Goal: Find specific page/section: Find specific page/section

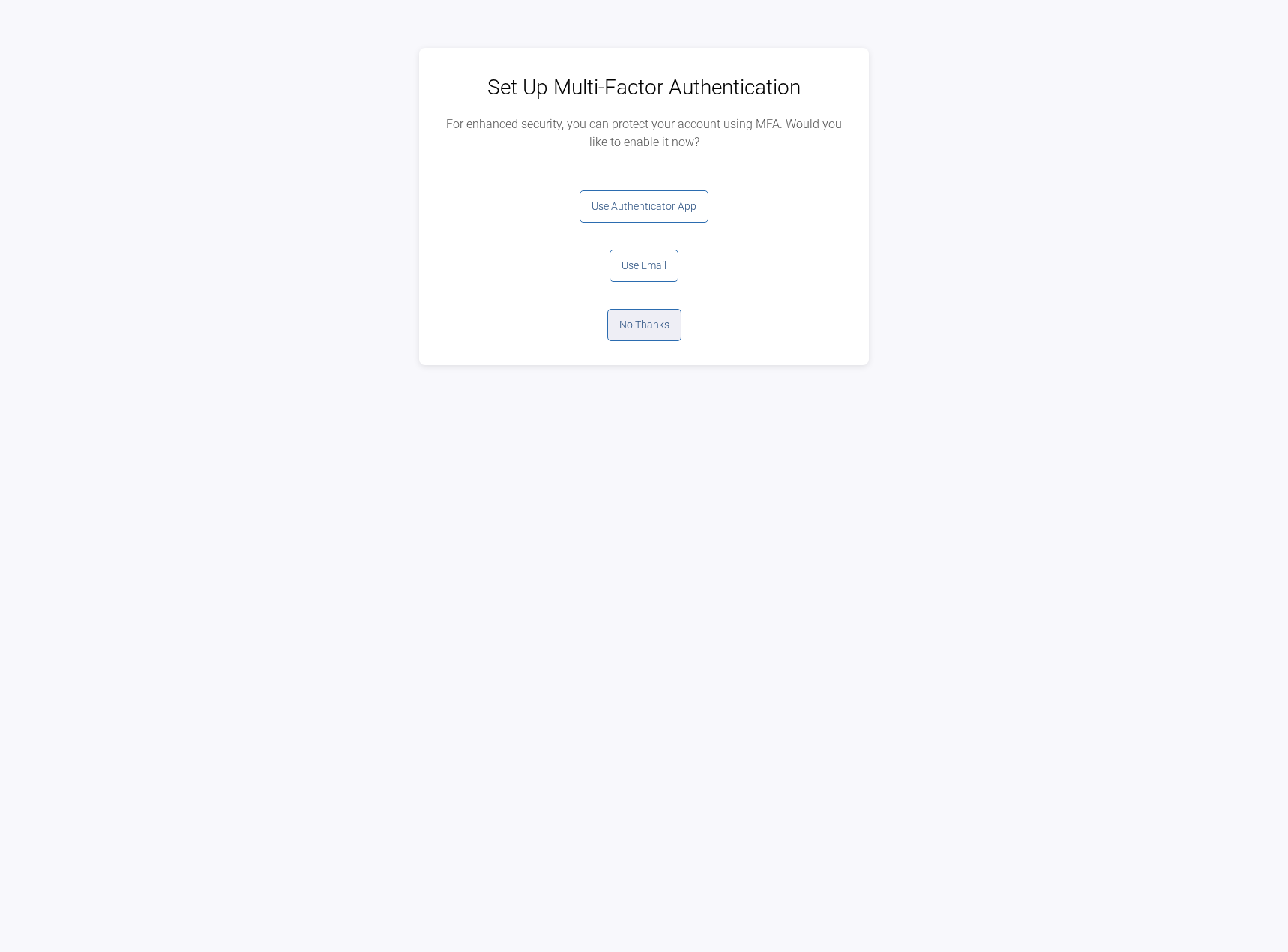
click at [652, 326] on button "No Thanks" at bounding box center [644, 324] width 75 height 33
click at [639, 215] on button "Log Out" at bounding box center [644, 206] width 60 height 33
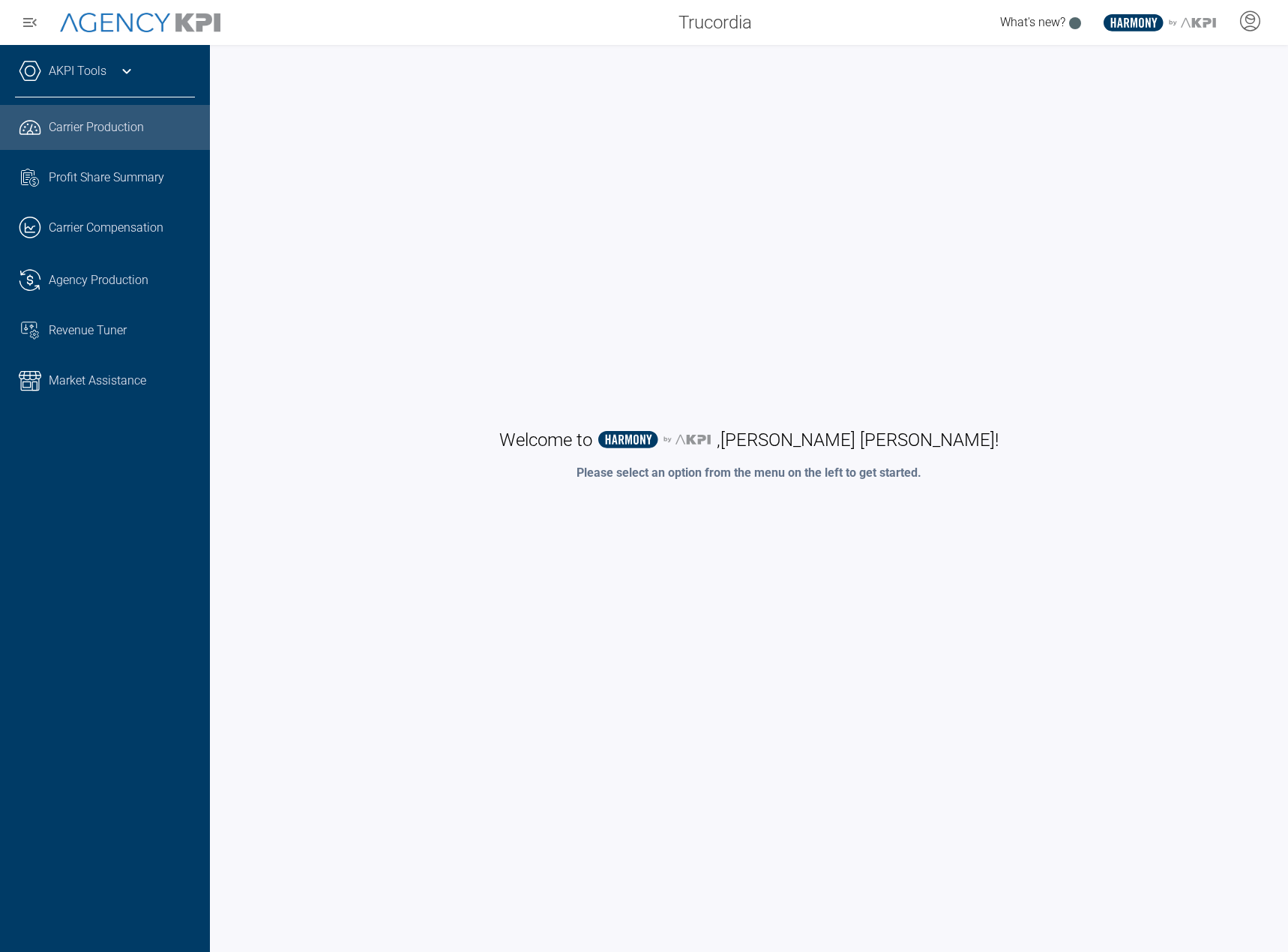
click at [106, 137] on link ".cls-1{fill:none;stroke:#221f20;stroke-linecap:round;stroke-linejoin:round;stro…" at bounding box center [104, 128] width 210 height 45
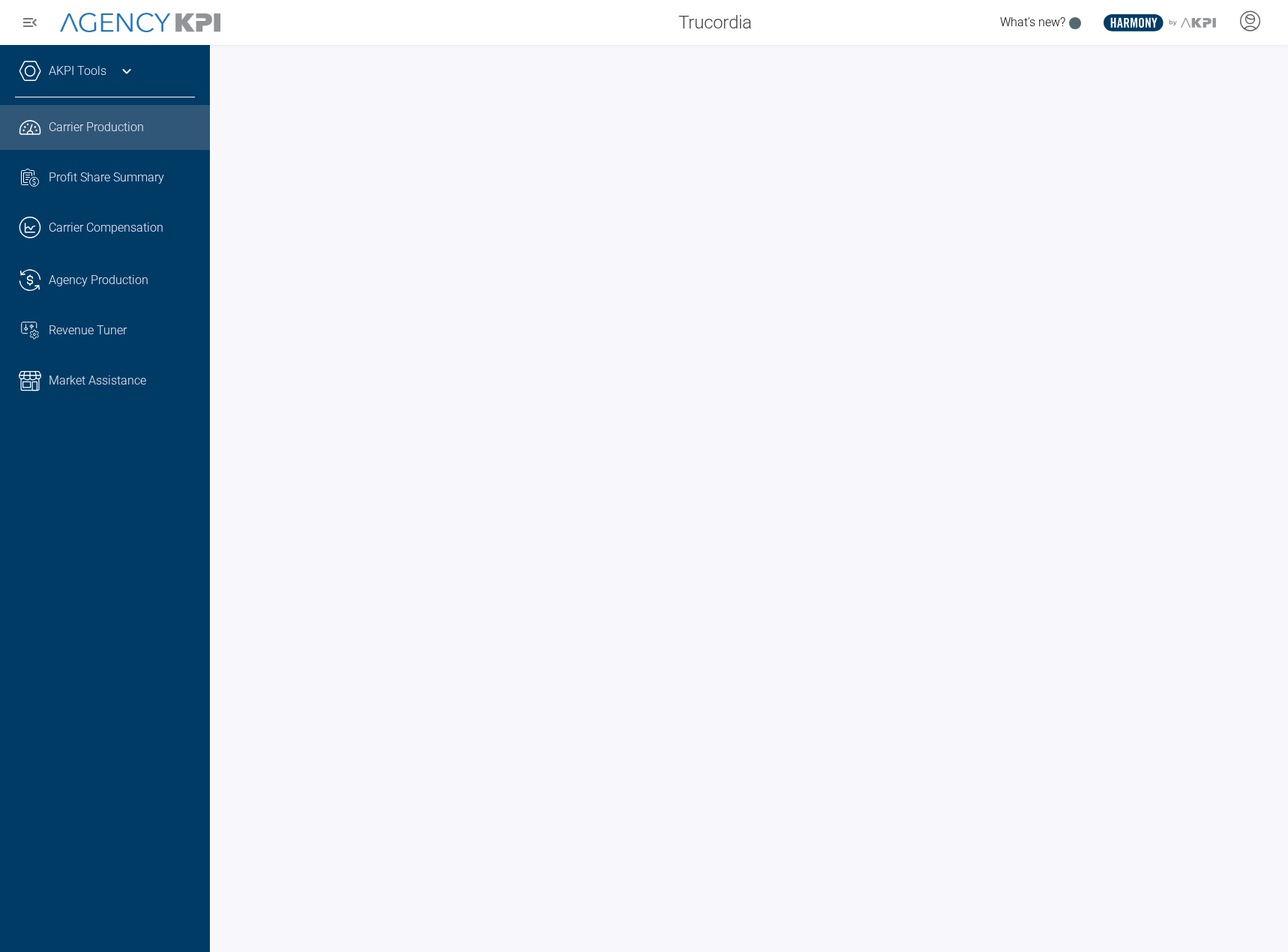
click at [221, 522] on div at bounding box center [748, 498] width 1078 height 907
click at [98, 563] on div "AKPI Tools AMS Data Upload Carrier Mapping Core Production Data Upload Agency C…" at bounding box center [104, 498] width 210 height 907
click at [143, 565] on div "AKPI Tools AMS Data Upload Carrier Mapping Core Production Data Upload Agency C…" at bounding box center [104, 498] width 210 height 907
click at [74, 516] on div "AKPI Tools AMS Data Upload Carrier Mapping Core Production Data Upload Agency C…" at bounding box center [104, 498] width 210 height 907
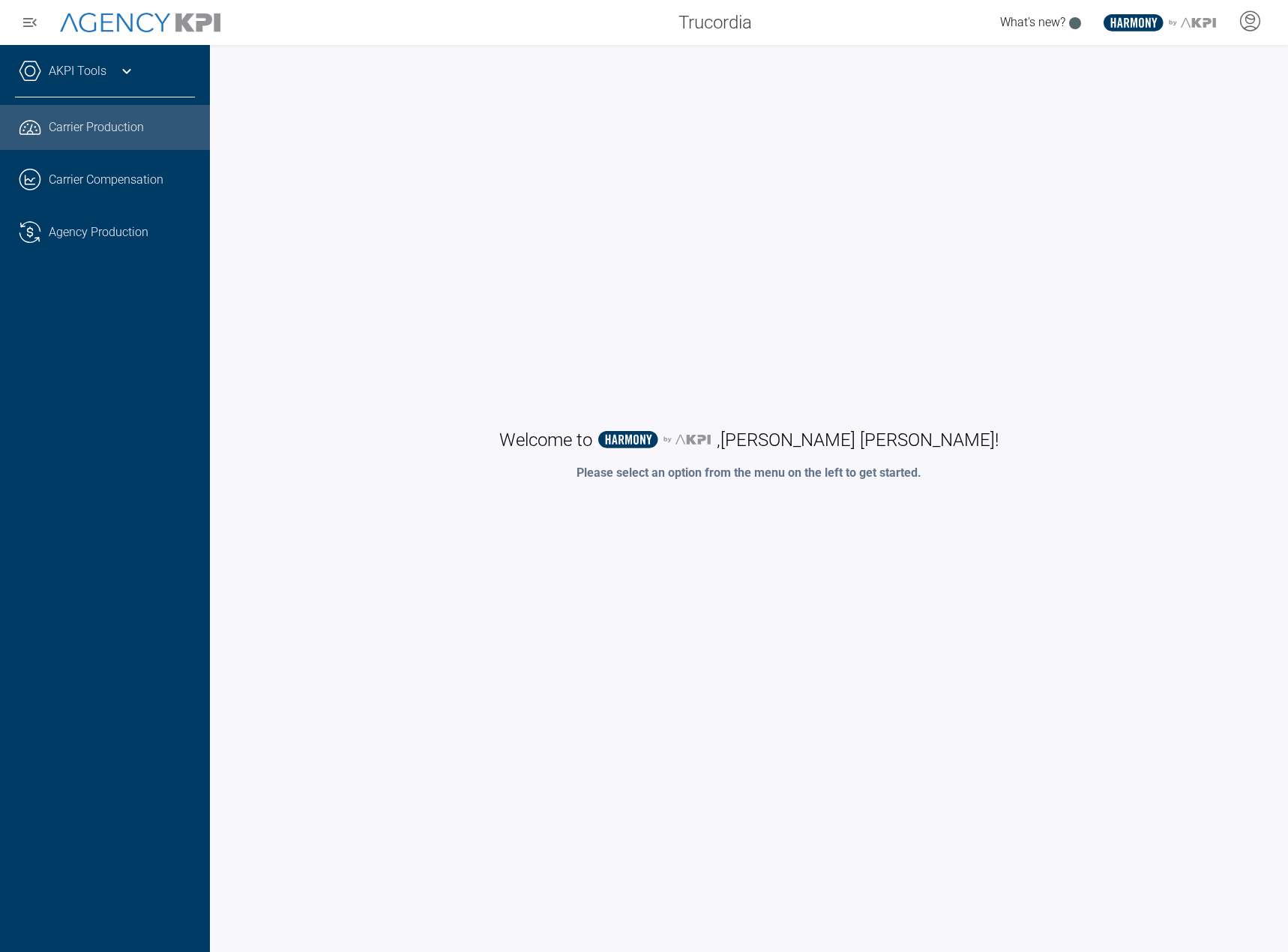
click at [79, 131] on span "Carrier Production" at bounding box center [96, 127] width 95 height 18
click at [66, 124] on span "Carrier Production" at bounding box center [96, 127] width 95 height 18
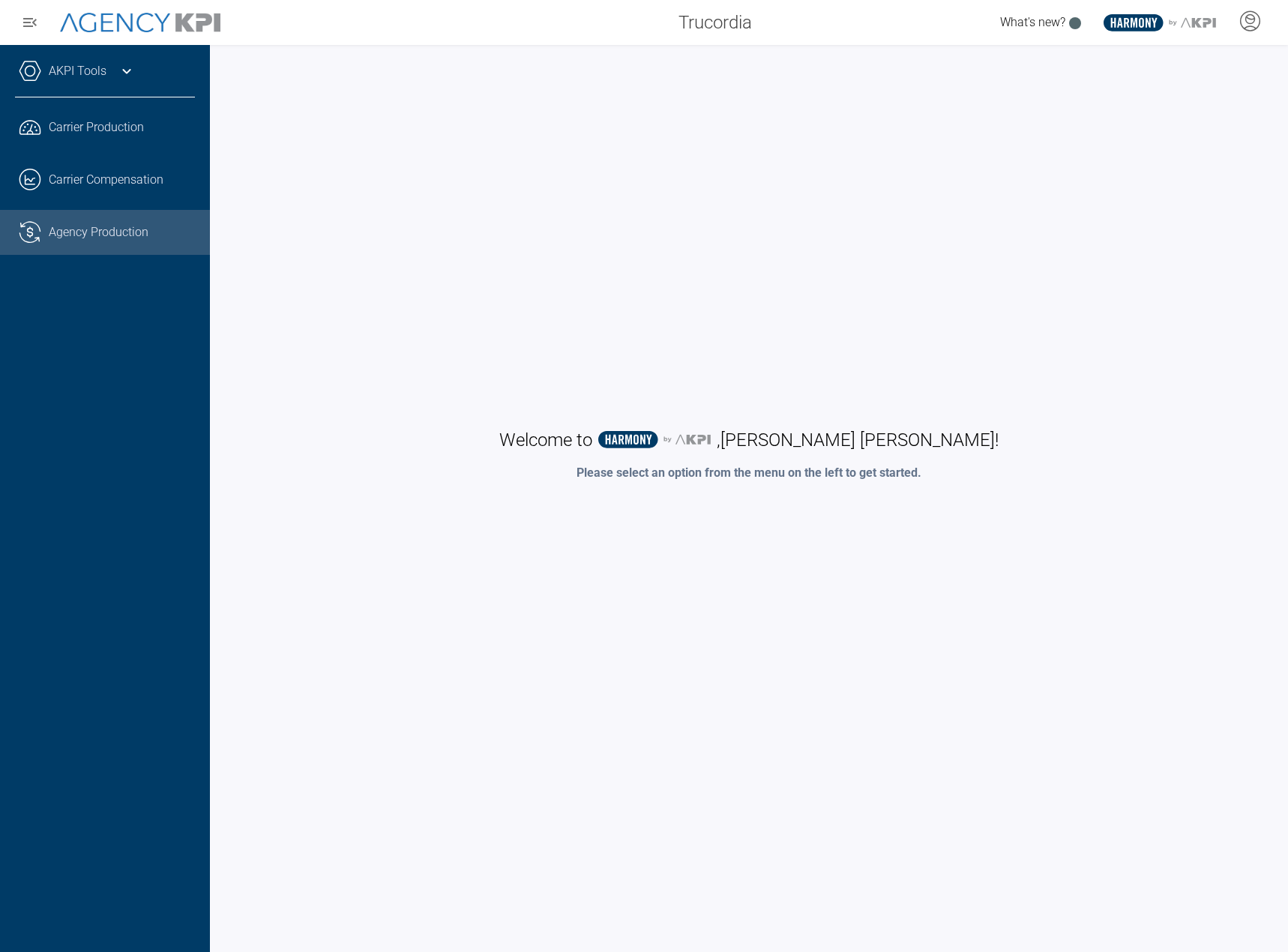
click at [76, 224] on link ".cls-1{fill:none;stroke:#221f20;stroke-linecap:round;stroke-linejoin:round;stro…" at bounding box center [104, 232] width 210 height 45
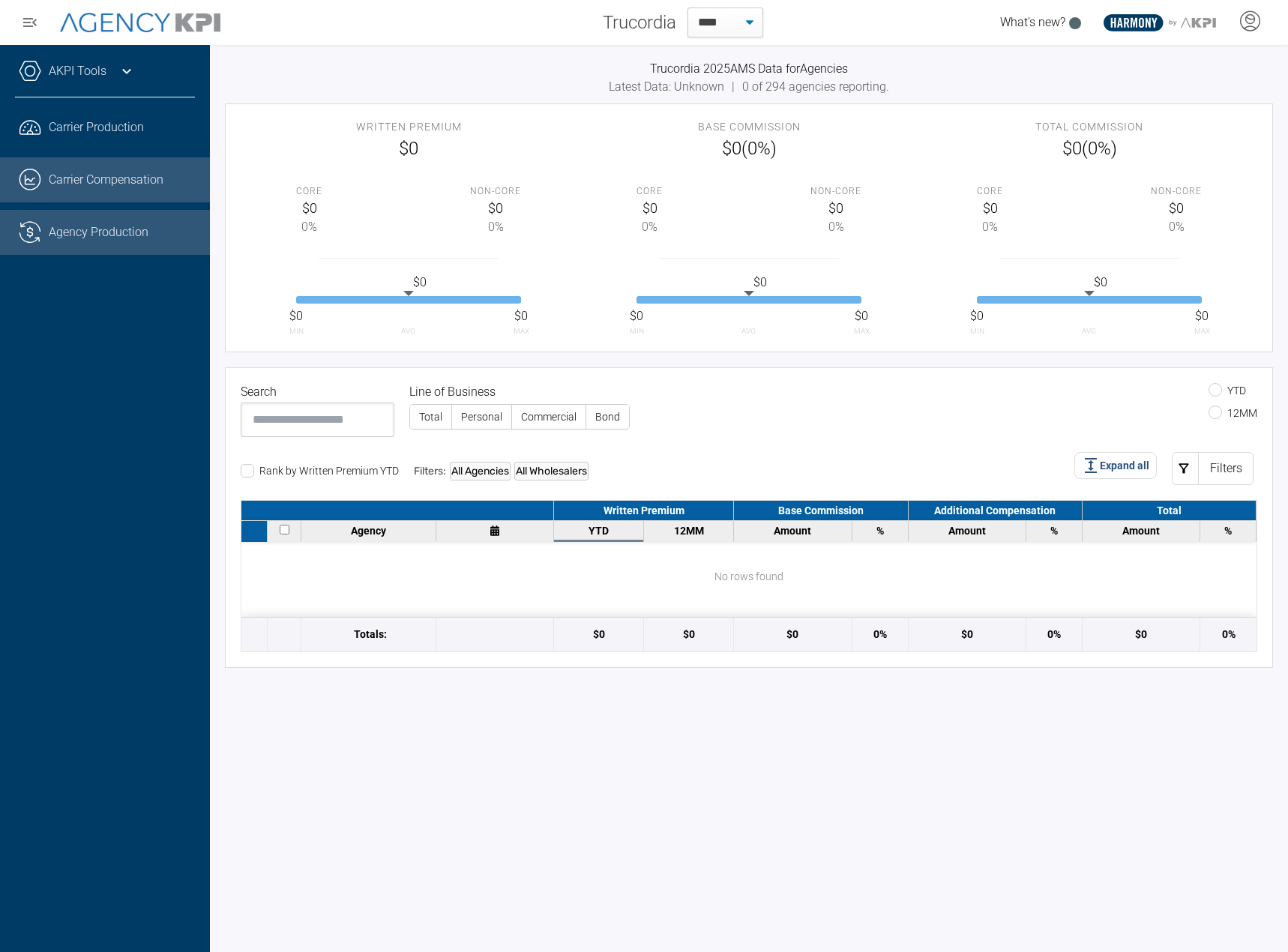
click at [78, 198] on link ".cls-1{fill:none;stroke:#221f20;stroke-linecap:round;stroke-linejoin:round;stro…" at bounding box center [104, 180] width 210 height 45
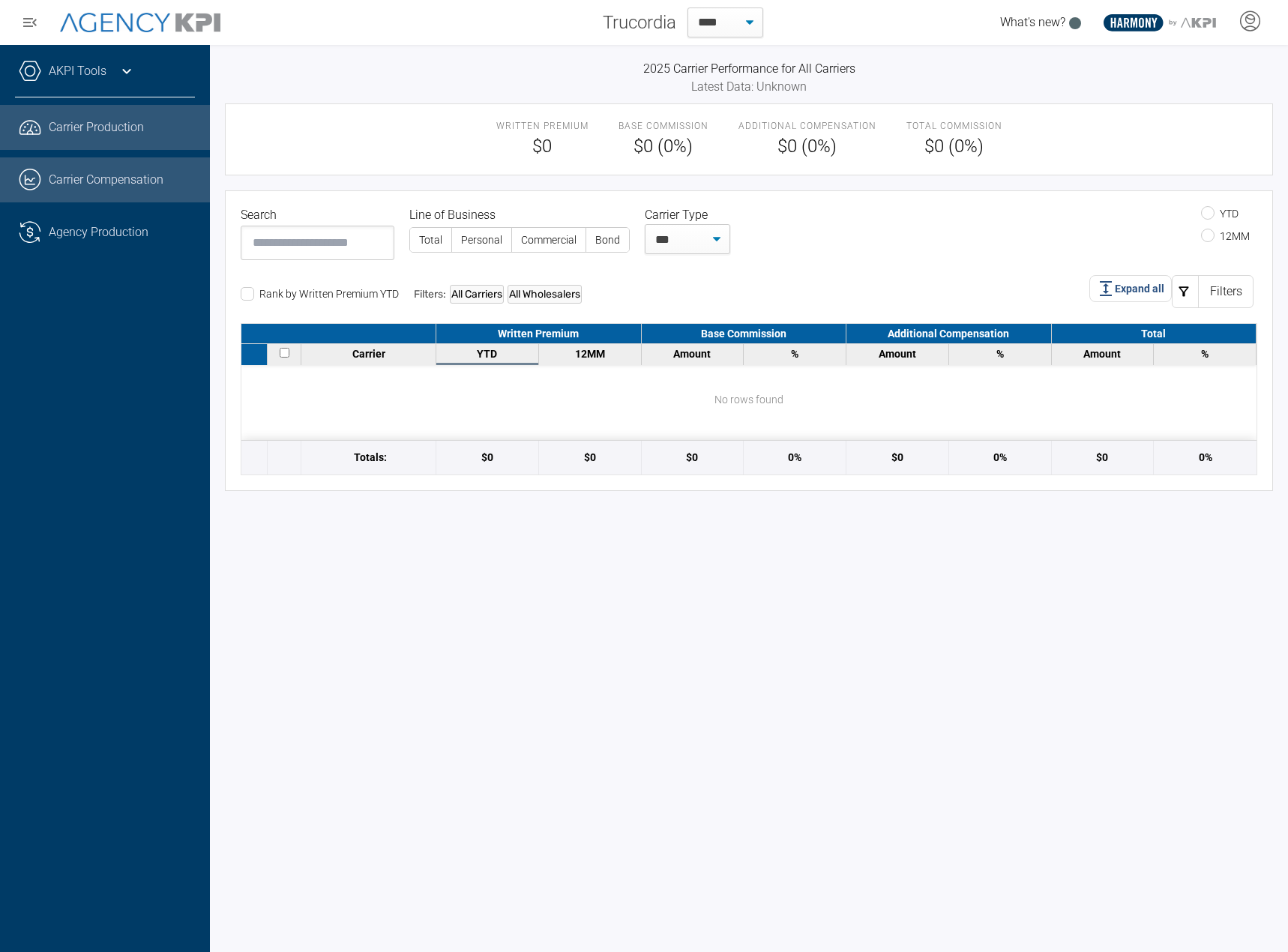
click at [85, 144] on link ".cls-1{fill:none;stroke:#221f20;stroke-linecap:round;stroke-linejoin:round;stro…" at bounding box center [104, 128] width 210 height 45
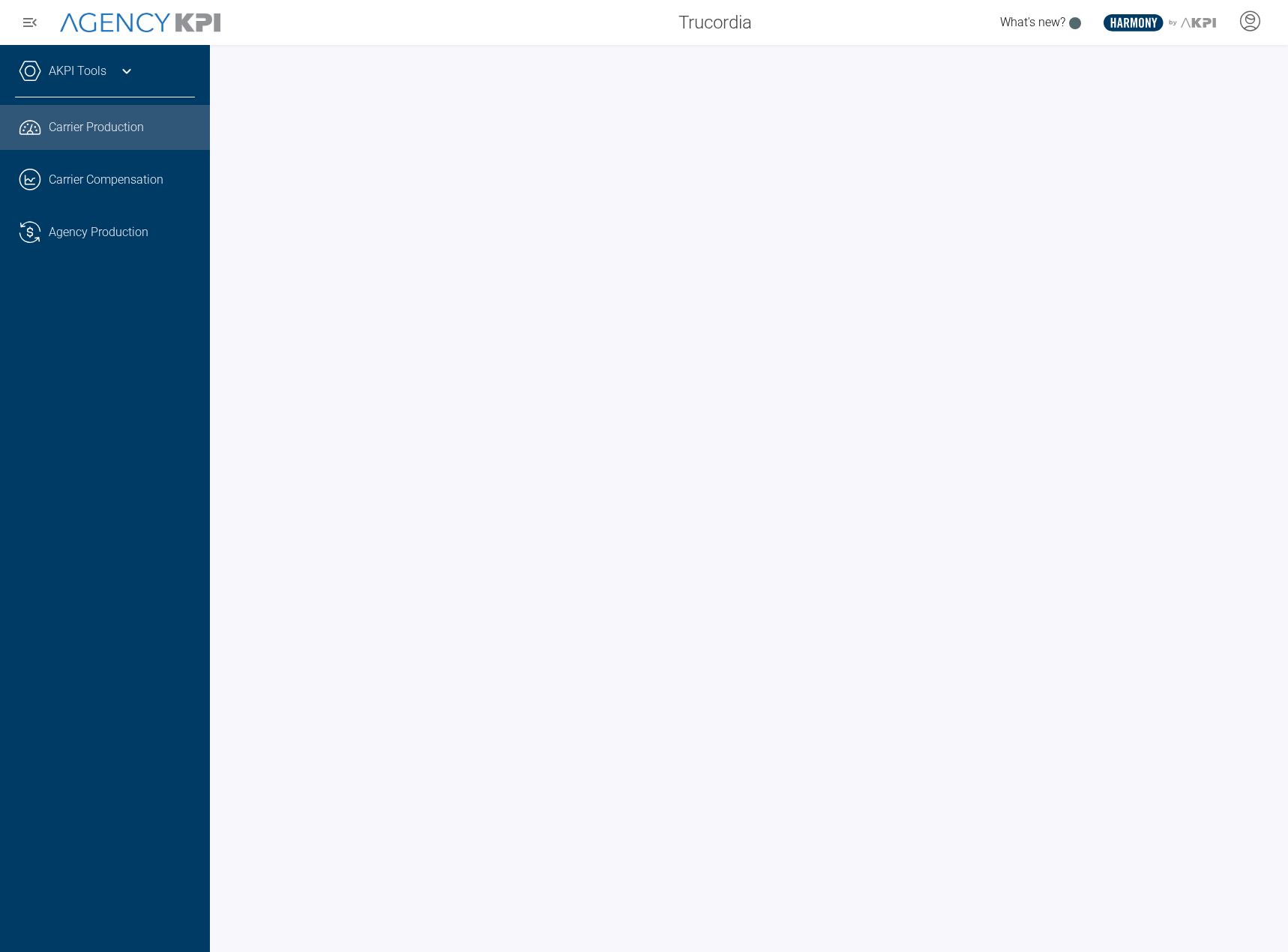
click at [132, 554] on div "AKPI Tools AMS Data Upload Carrier Mapping Core Production Data Upload Agency C…" at bounding box center [104, 498] width 210 height 907
click at [1240, 28] on icon at bounding box center [1250, 21] width 22 height 22
click at [1166, 92] on li "Log Out" at bounding box center [1189, 105] width 161 height 32
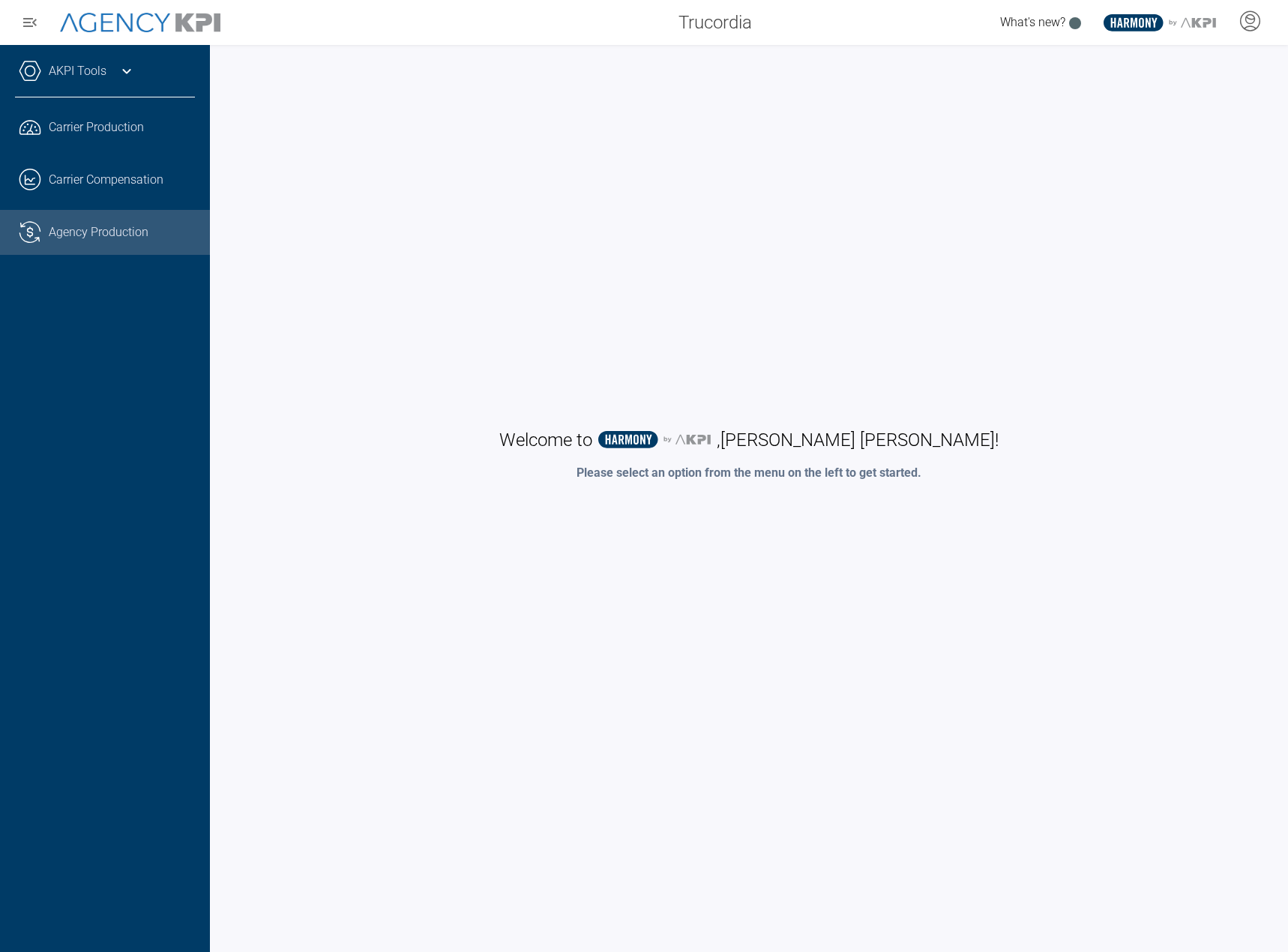
click at [65, 224] on link ".cls-1{fill:none;stroke:#221f20;stroke-linecap:round;stroke-linejoin:round;stro…" at bounding box center [104, 232] width 210 height 45
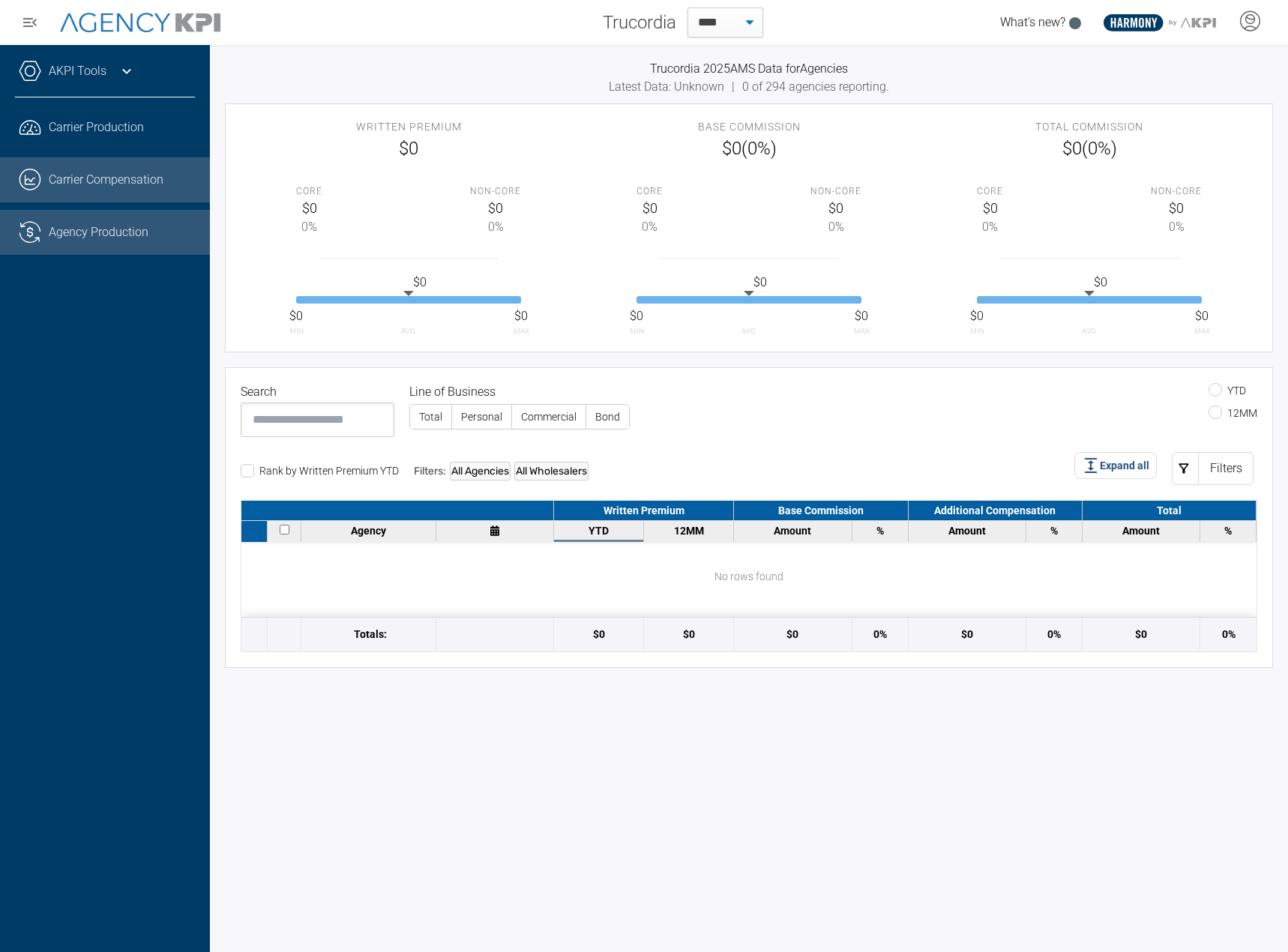
click at [78, 188] on link ".cls-1{fill:none;stroke:#221f20;stroke-linecap:round;stroke-linejoin:round;stro…" at bounding box center [104, 180] width 210 height 45
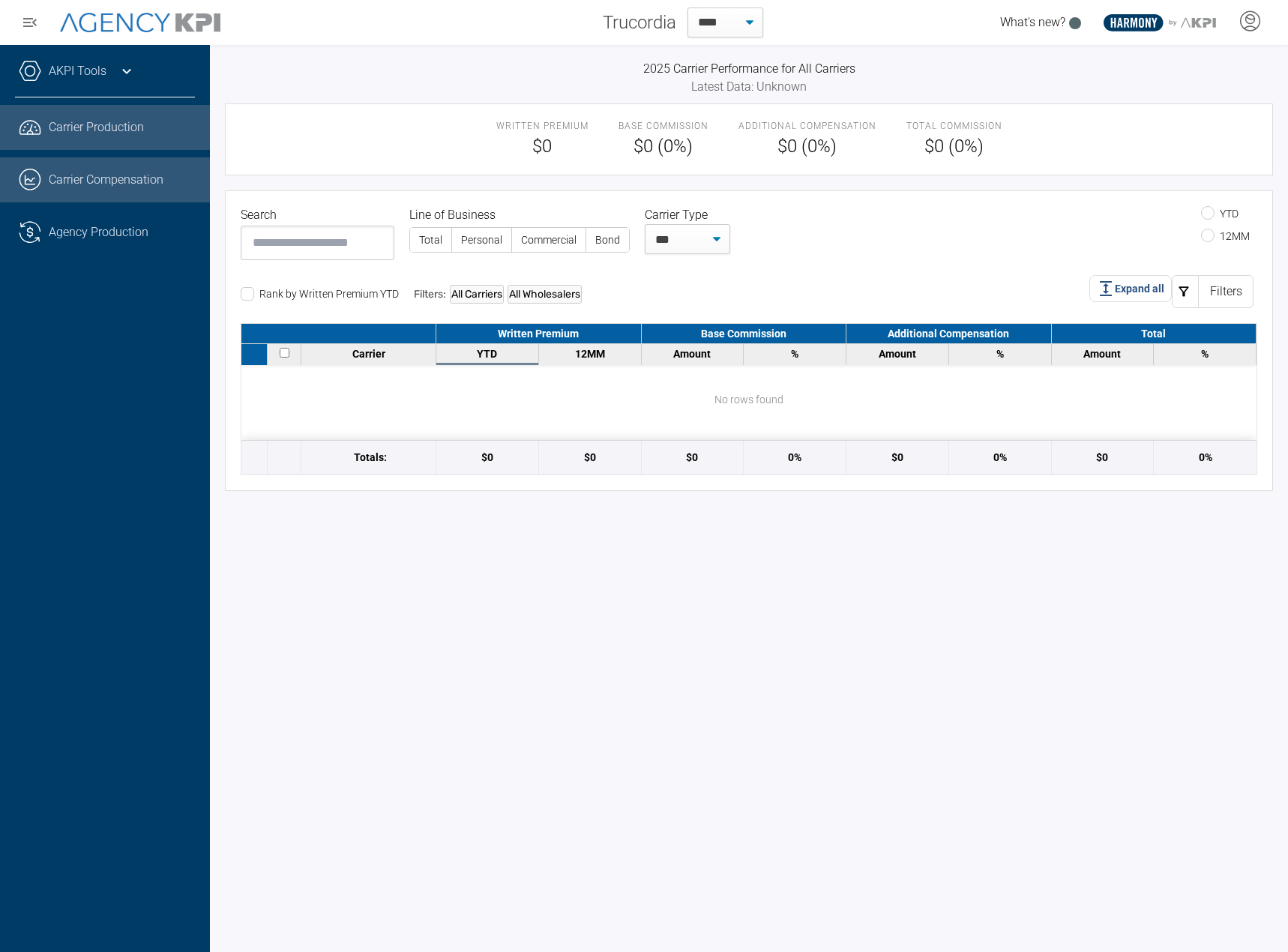
click at [104, 139] on link ".cls-1{fill:none;stroke:#221f20;stroke-linecap:round;stroke-linejoin:round;stro…" at bounding box center [104, 128] width 210 height 45
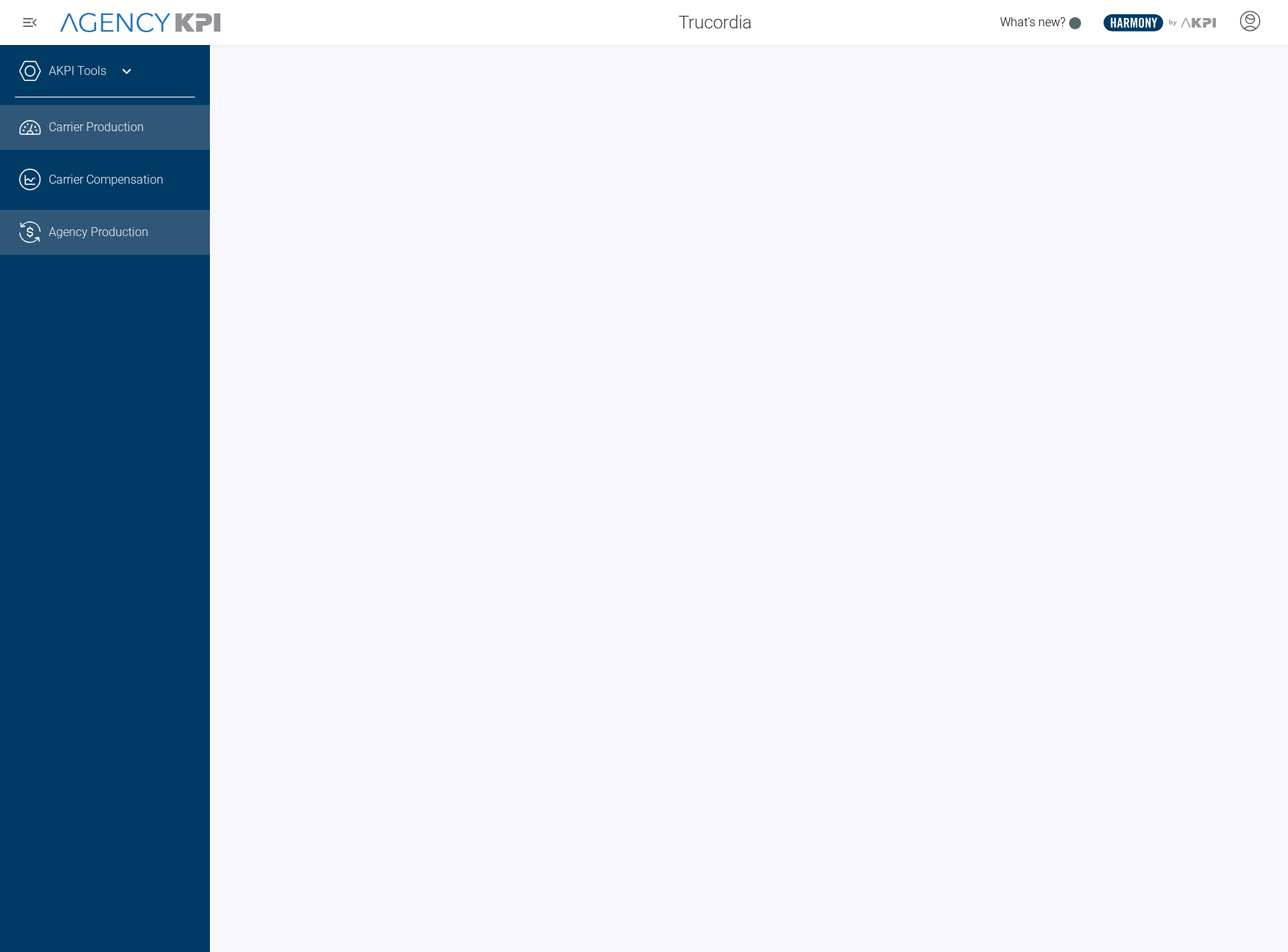
click at [75, 228] on link ".cls-1{fill:none;stroke:#221f20;stroke-linecap:round;stroke-linejoin:round;stro…" at bounding box center [104, 232] width 210 height 45
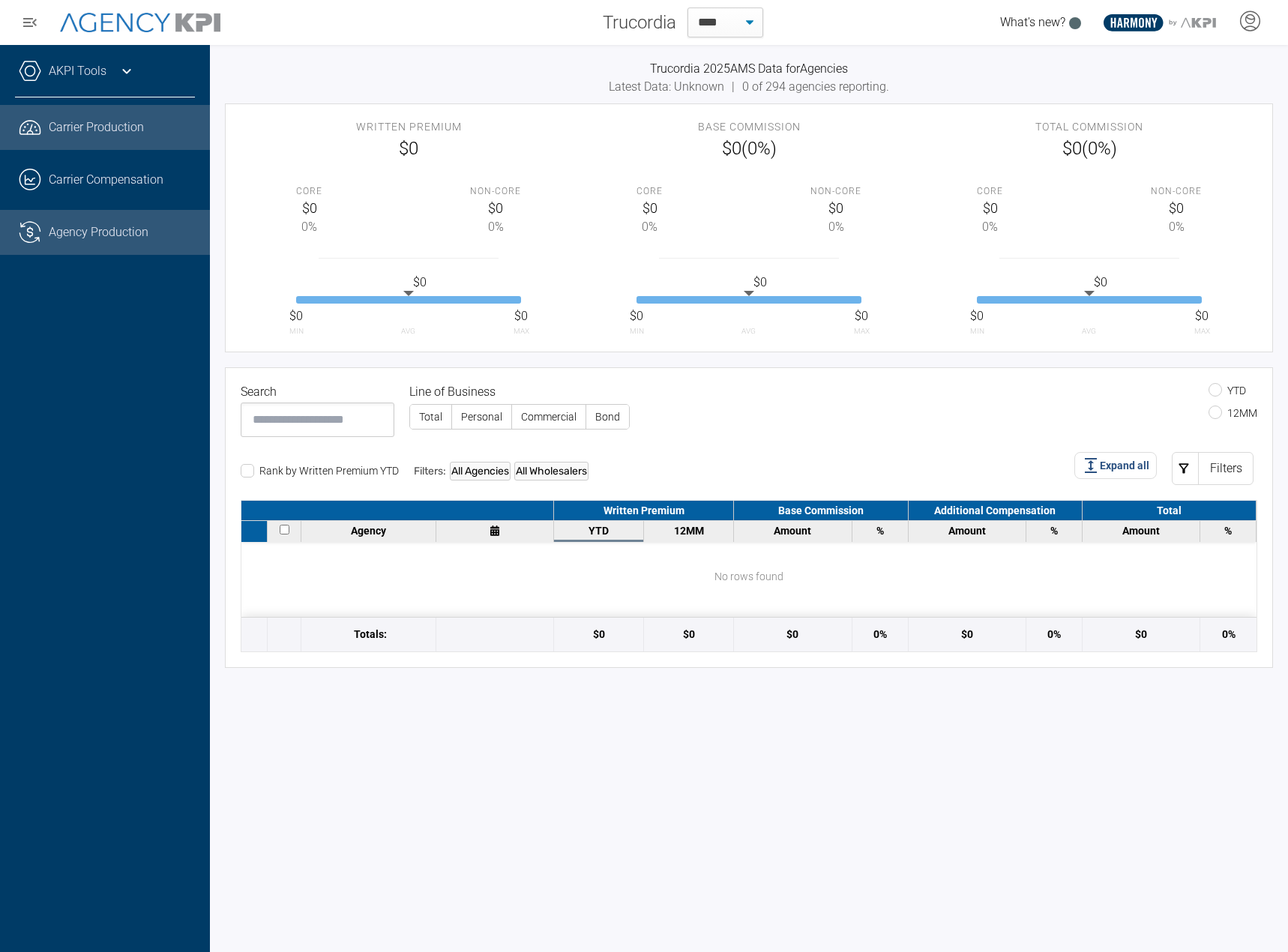
click at [90, 141] on link ".cls-1{fill:none;stroke:#221f20;stroke-linecap:round;stroke-linejoin:round;stro…" at bounding box center [104, 128] width 210 height 45
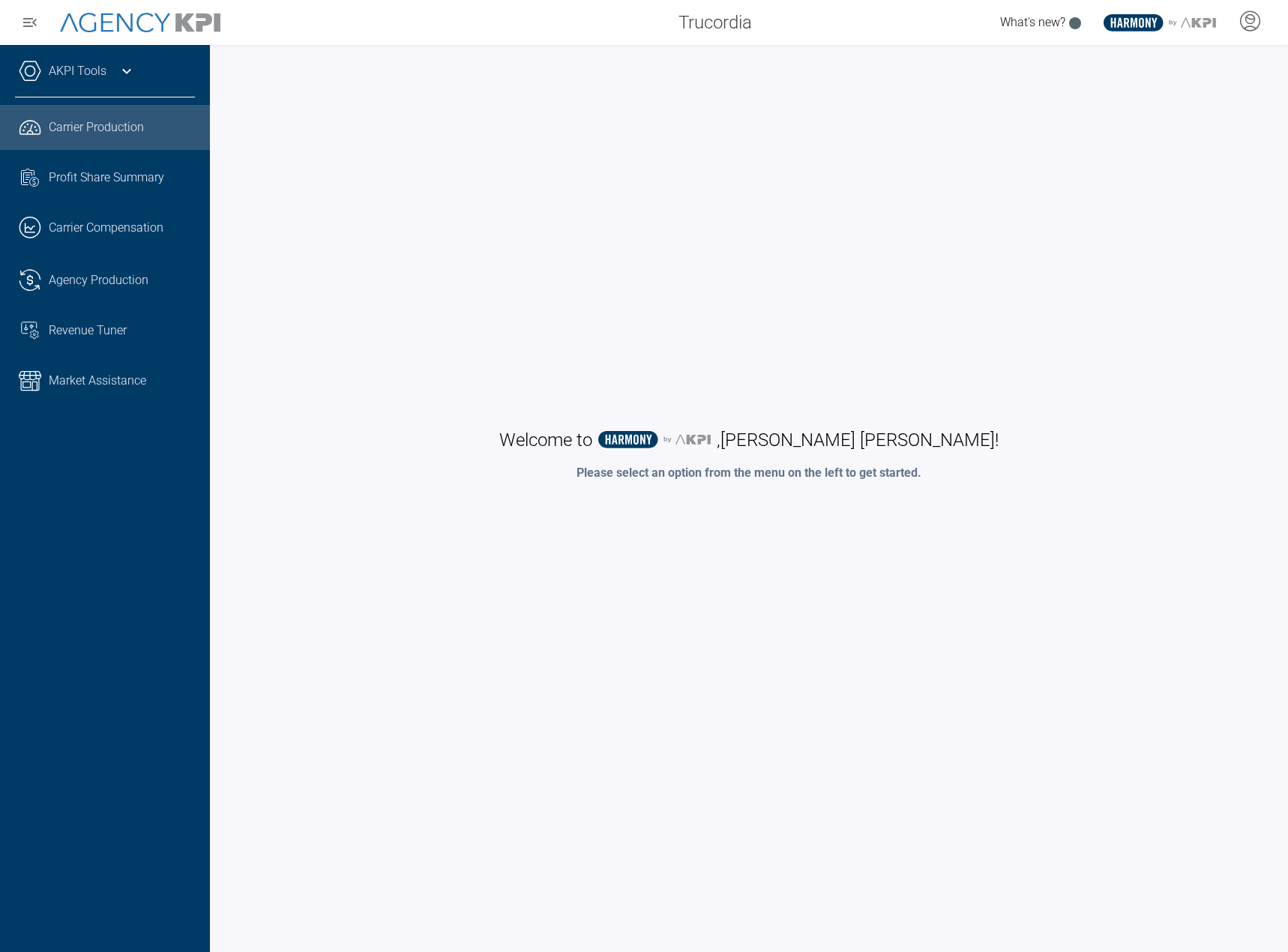
click at [76, 122] on span "Carrier Production" at bounding box center [96, 127] width 95 height 18
click at [71, 125] on span "Carrier Production" at bounding box center [96, 127] width 95 height 18
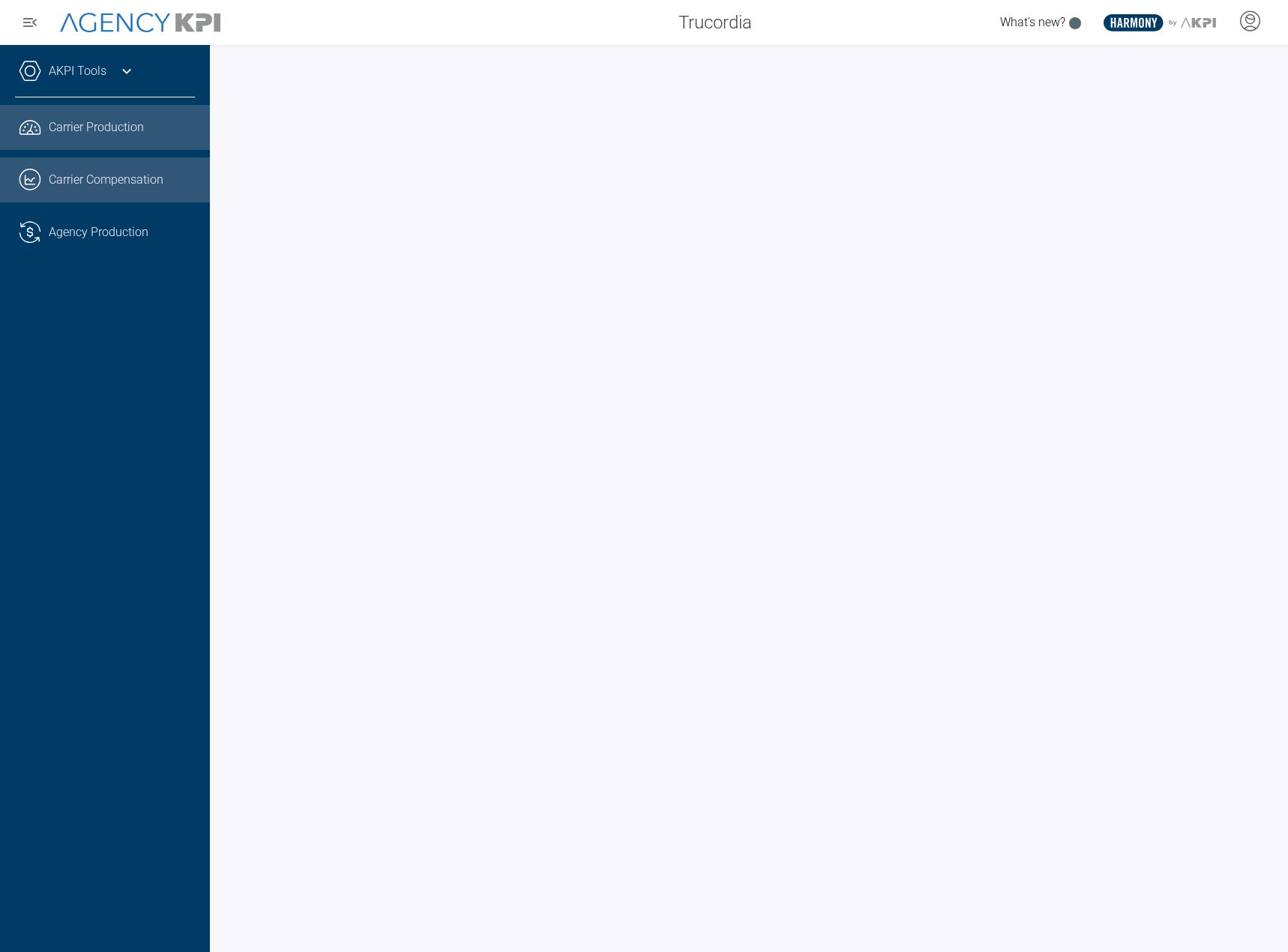
click at [36, 186] on icon ".cls-1{fill:none;stroke:#221f20;stroke-linecap:round;stroke-linejoin:round;stro…" at bounding box center [30, 180] width 22 height 22
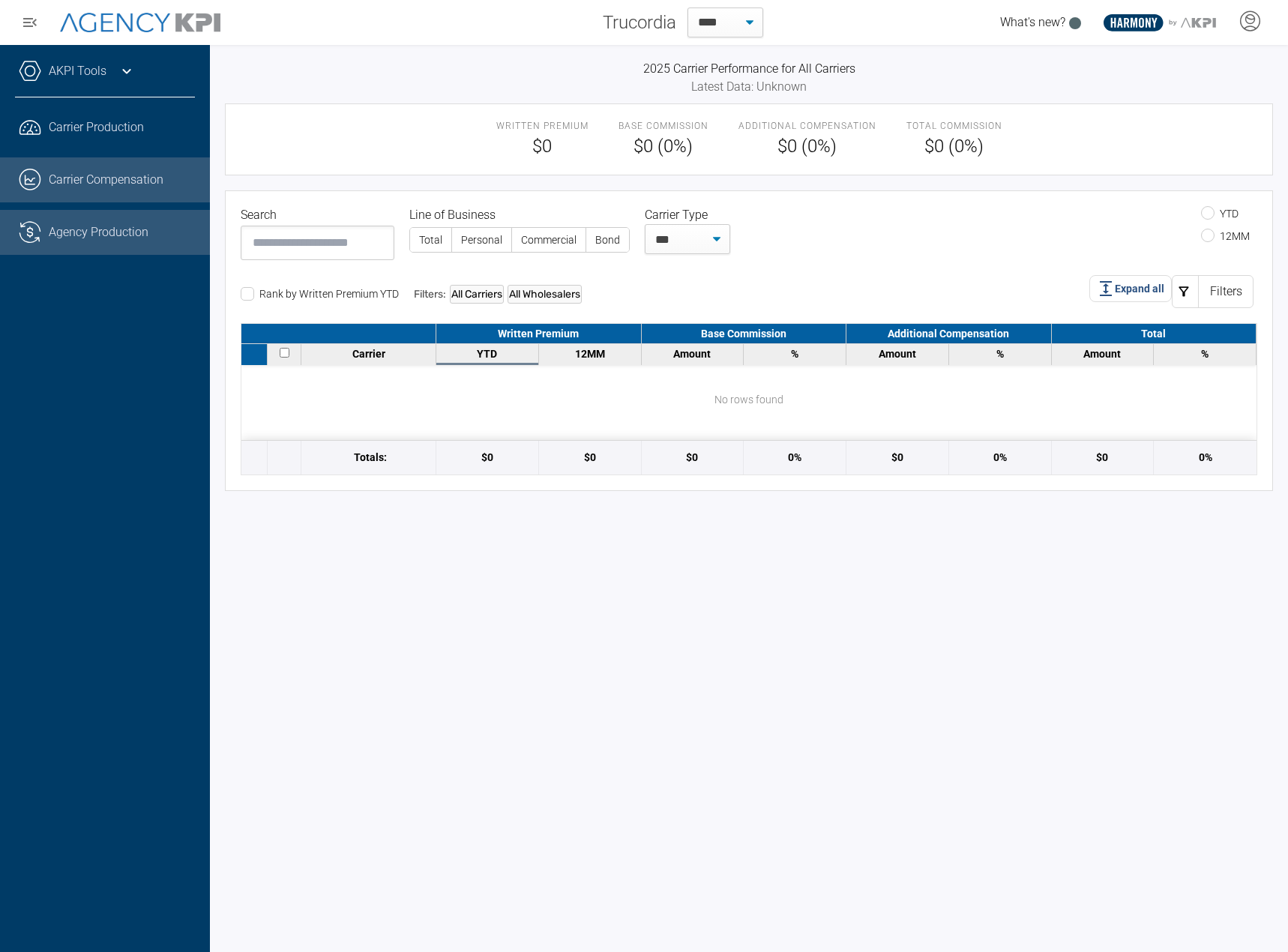
click at [35, 242] on icon ".cls-1{fill:none;stroke:#221f20;stroke-linecap:round;stroke-linejoin:round;stro…" at bounding box center [30, 232] width 22 height 22
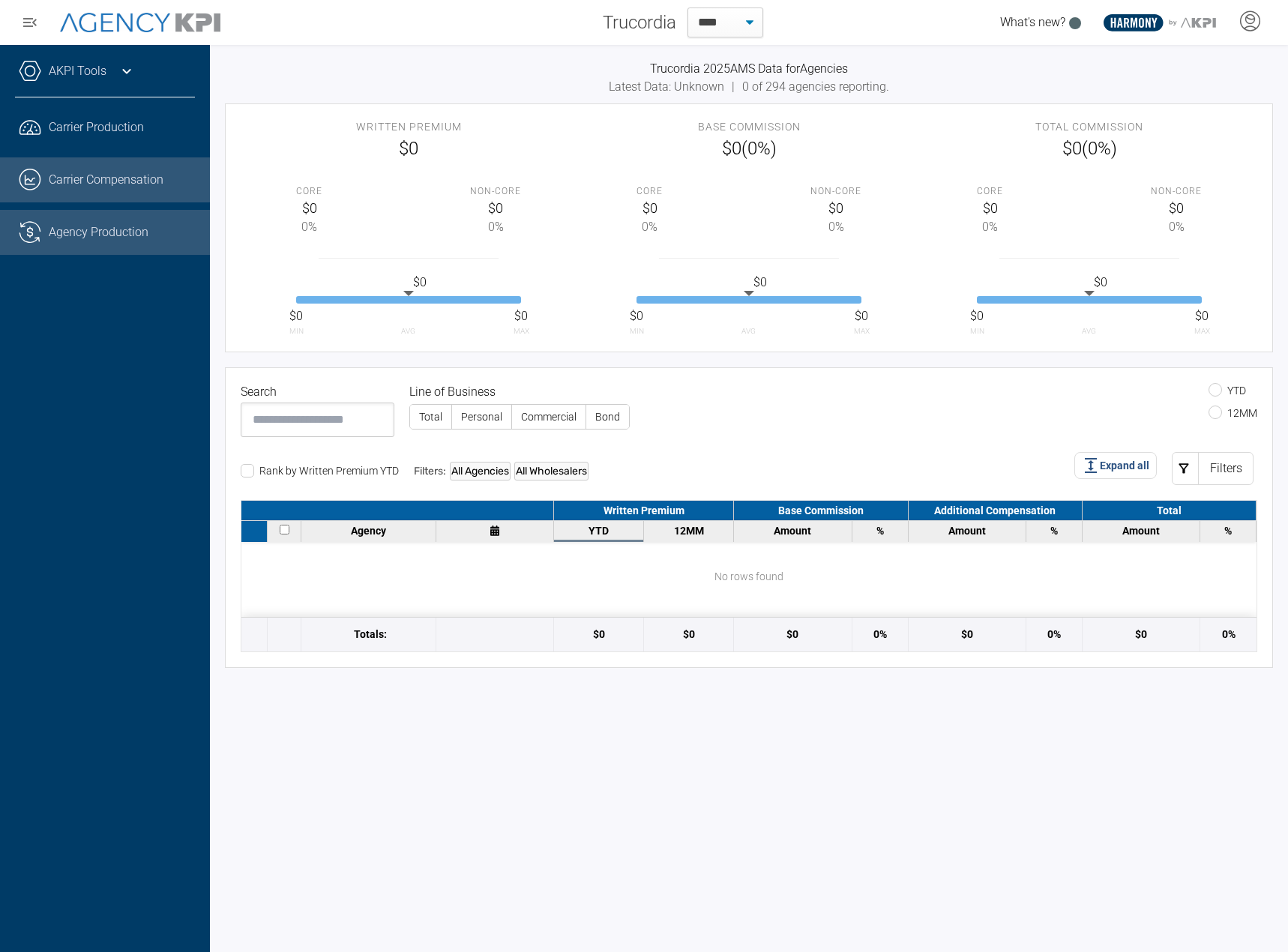
click at [82, 171] on link ".cls-1{fill:none;stroke:#221f20;stroke-linecap:round;stroke-linejoin:round;stro…" at bounding box center [104, 180] width 210 height 45
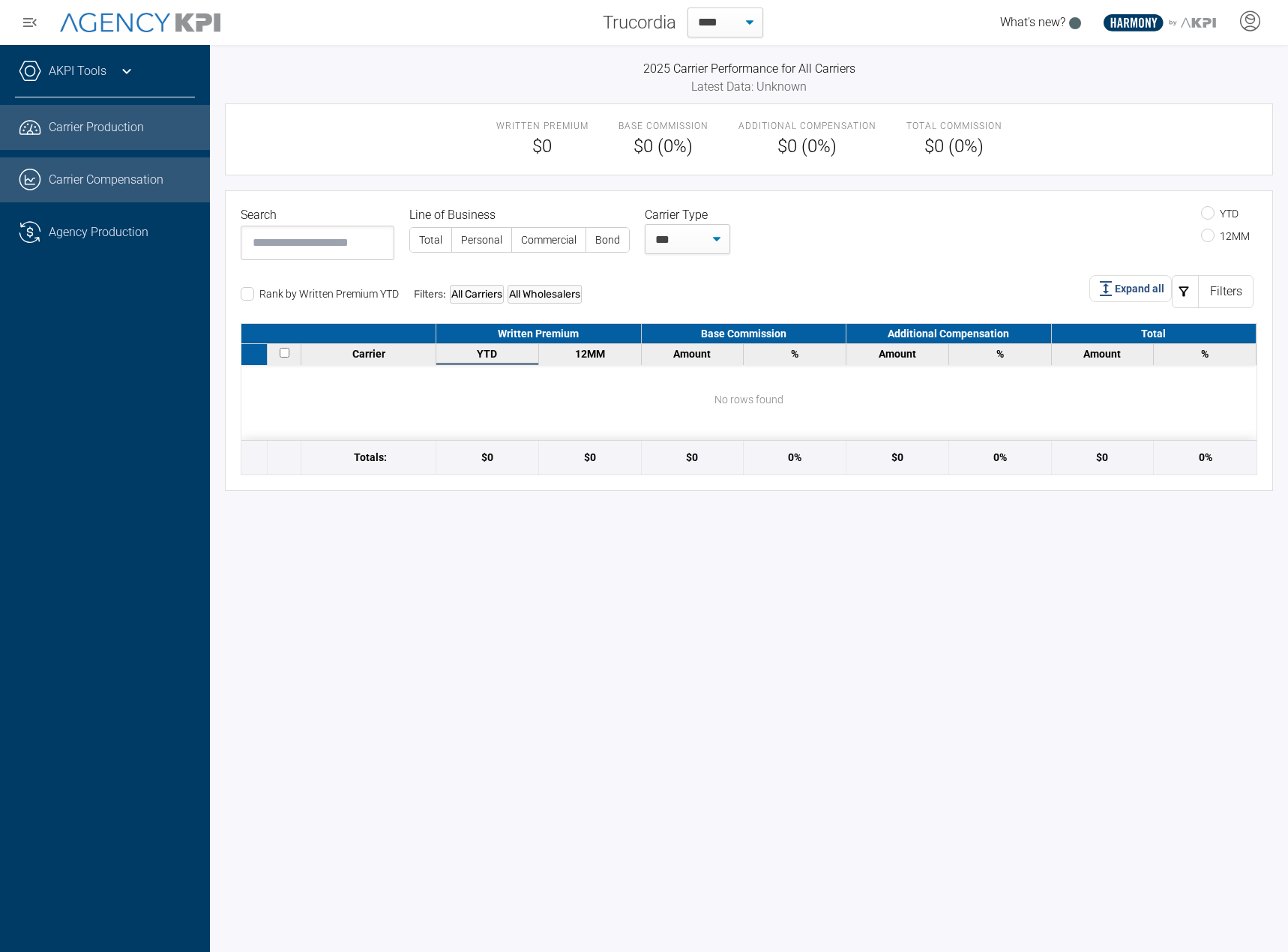
click at [82, 146] on link ".cls-1{fill:none;stroke:#221f20;stroke-linecap:round;stroke-linejoin:round;stro…" at bounding box center [104, 128] width 210 height 45
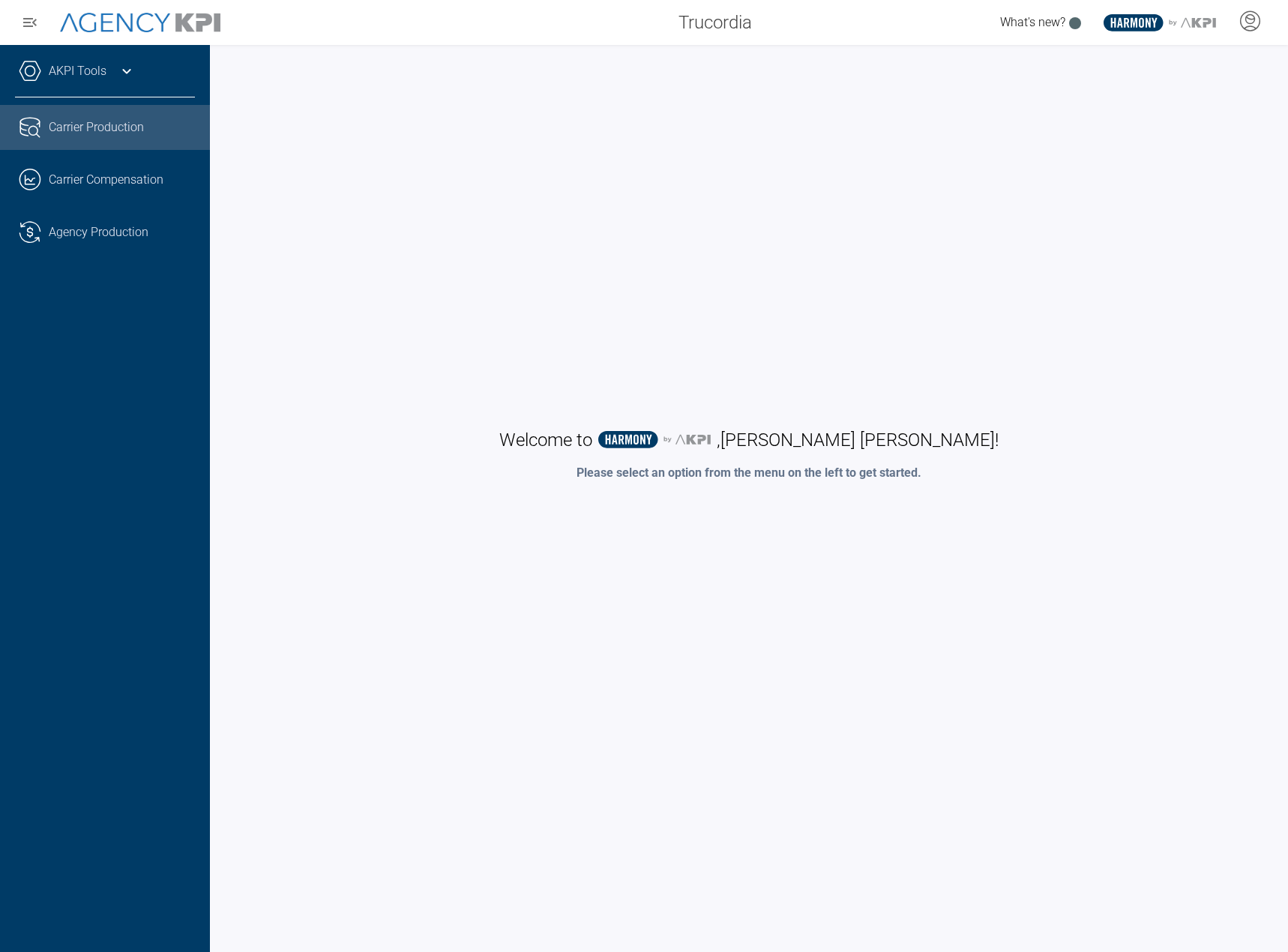
click at [97, 131] on link "Carrier Production" at bounding box center [104, 128] width 210 height 45
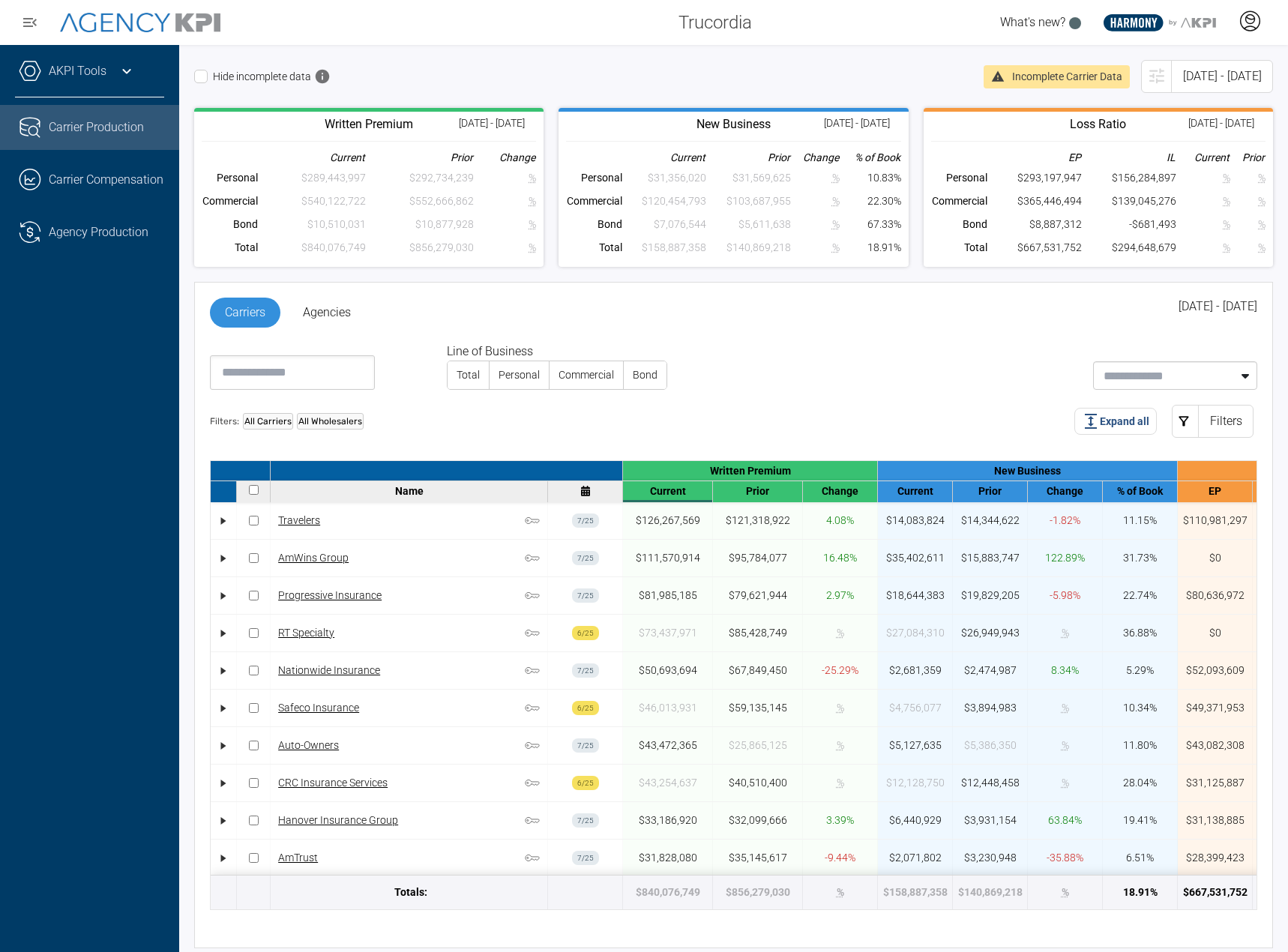
click at [1253, 19] on icon at bounding box center [1250, 18] width 8 height 2
click at [1164, 109] on li "Log Out" at bounding box center [1189, 105] width 161 height 32
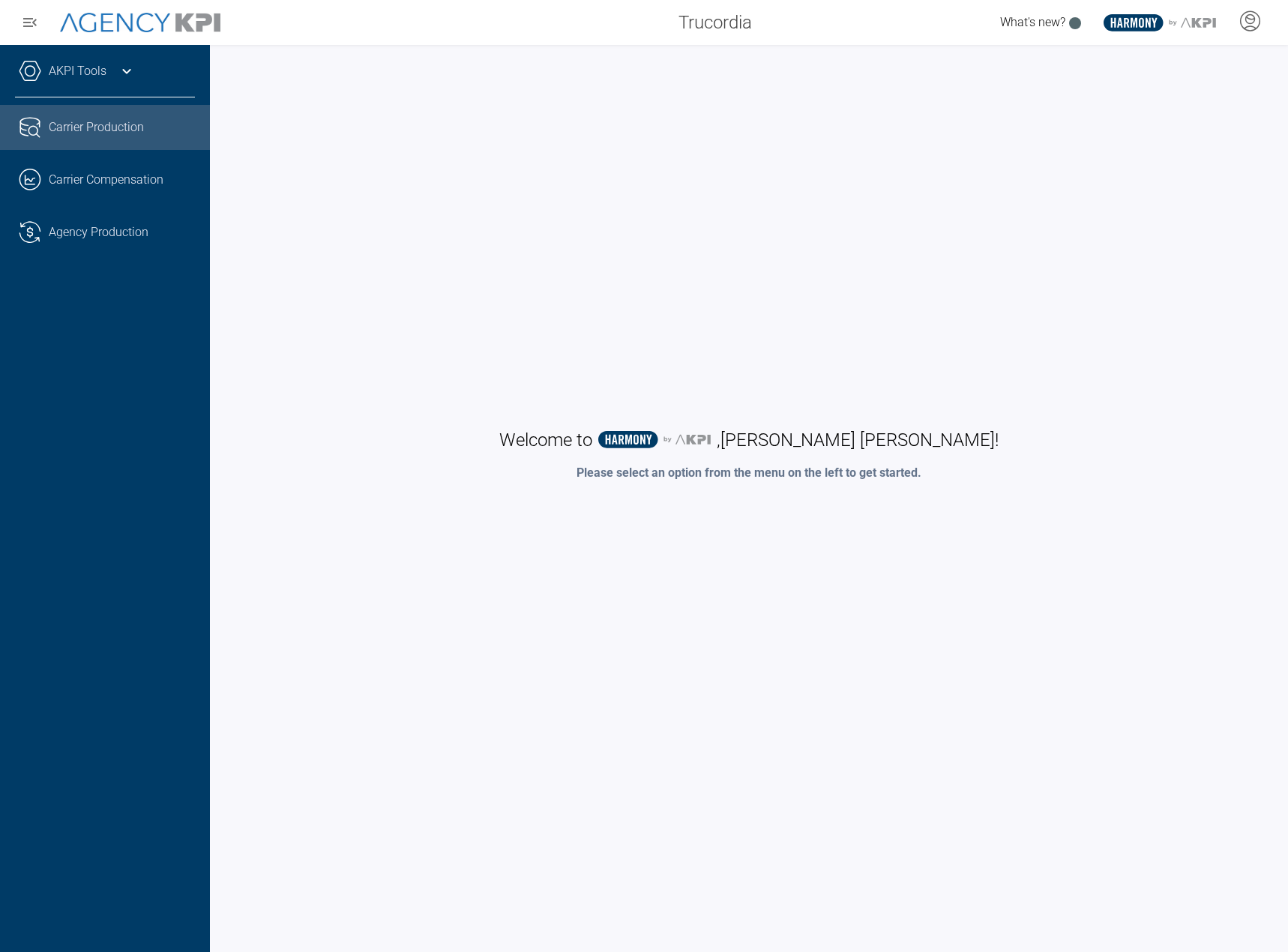
click at [125, 120] on link "Carrier Production" at bounding box center [104, 128] width 210 height 45
click at [163, 115] on link "Carrier Production" at bounding box center [104, 128] width 210 height 45
click at [116, 132] on span "Carrier Production" at bounding box center [96, 127] width 95 height 18
click at [67, 131] on span "Carrier Production" at bounding box center [96, 127] width 95 height 18
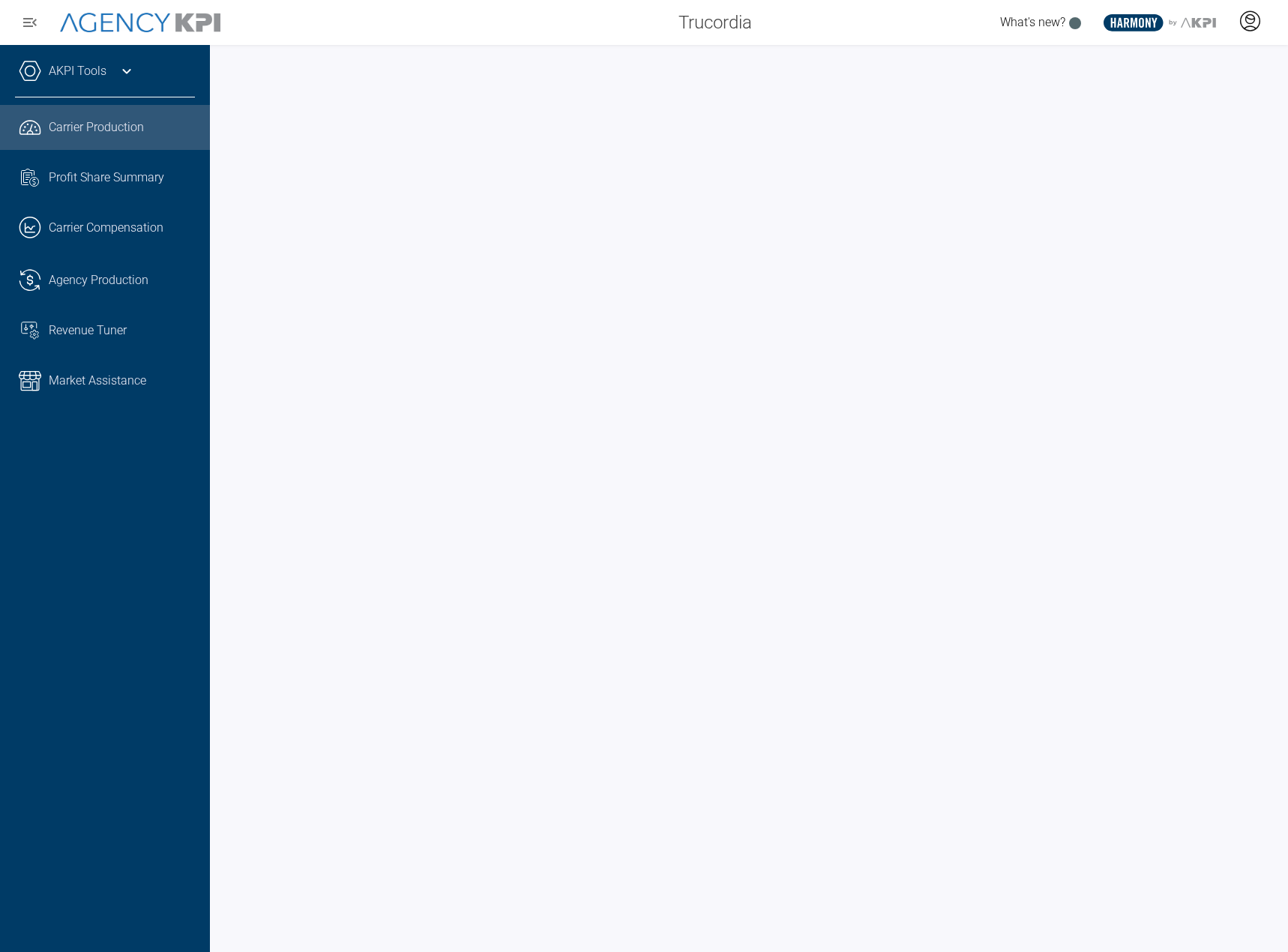
click at [1236, 21] on div at bounding box center [1250, 22] width 37 height 34
click at [1173, 98] on li "Log Out" at bounding box center [1189, 105] width 161 height 32
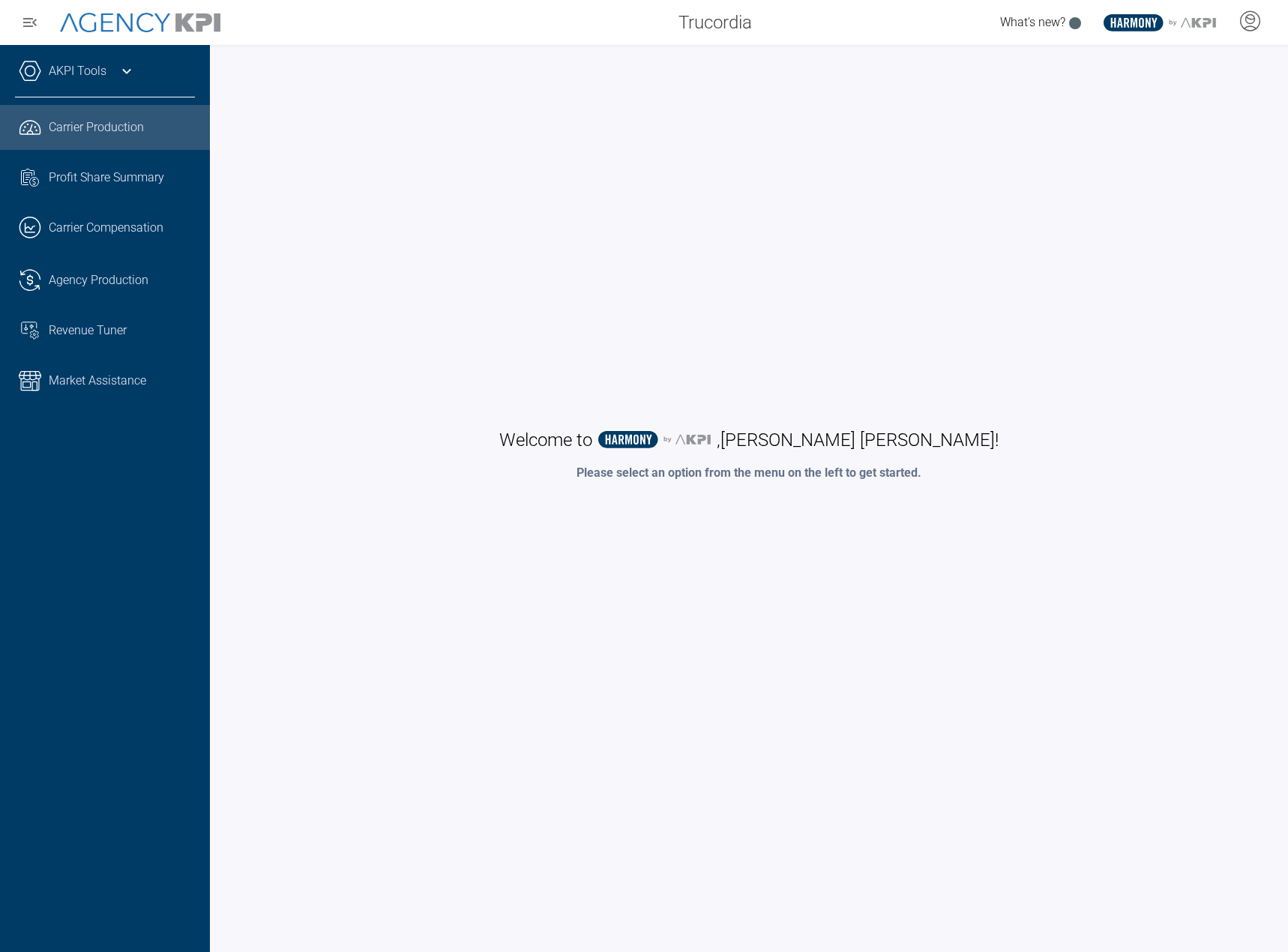
click at [141, 124] on span "Carrier Production" at bounding box center [96, 127] width 95 height 18
click at [105, 129] on span "Carrier Production" at bounding box center [96, 127] width 95 height 18
